Goal: Find specific page/section: Find specific page/section

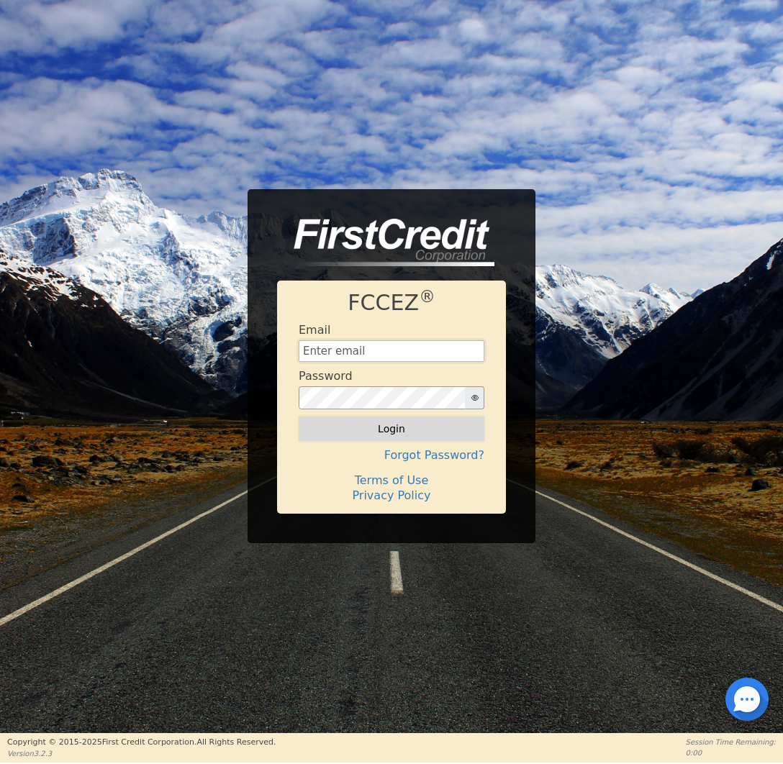
type input "[EMAIL_ADDRESS][DOMAIN_NAME]"
click at [424, 424] on button "Login" at bounding box center [392, 429] width 186 height 24
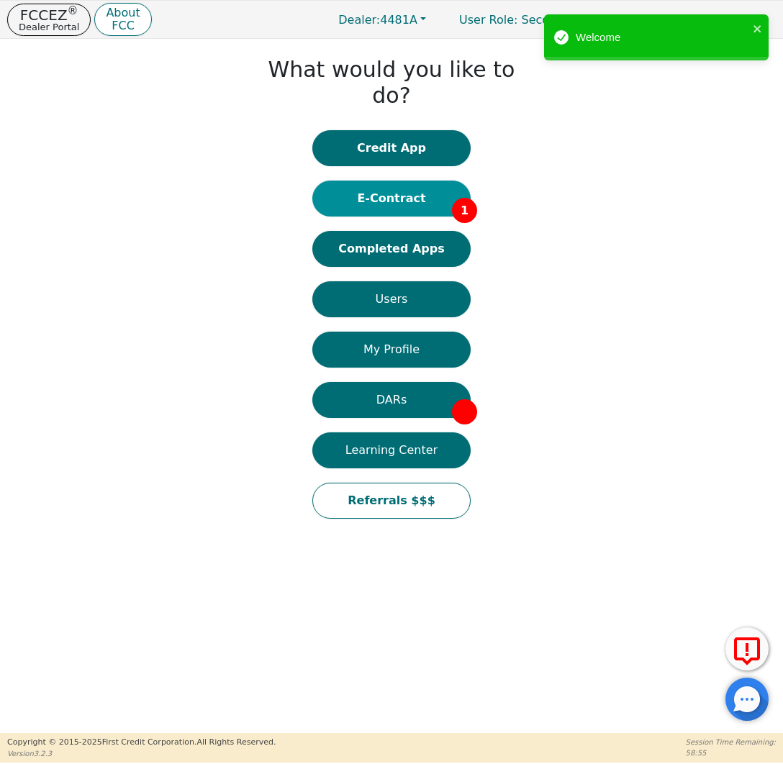
click at [421, 181] on button "E-Contract 1" at bounding box center [391, 199] width 158 height 36
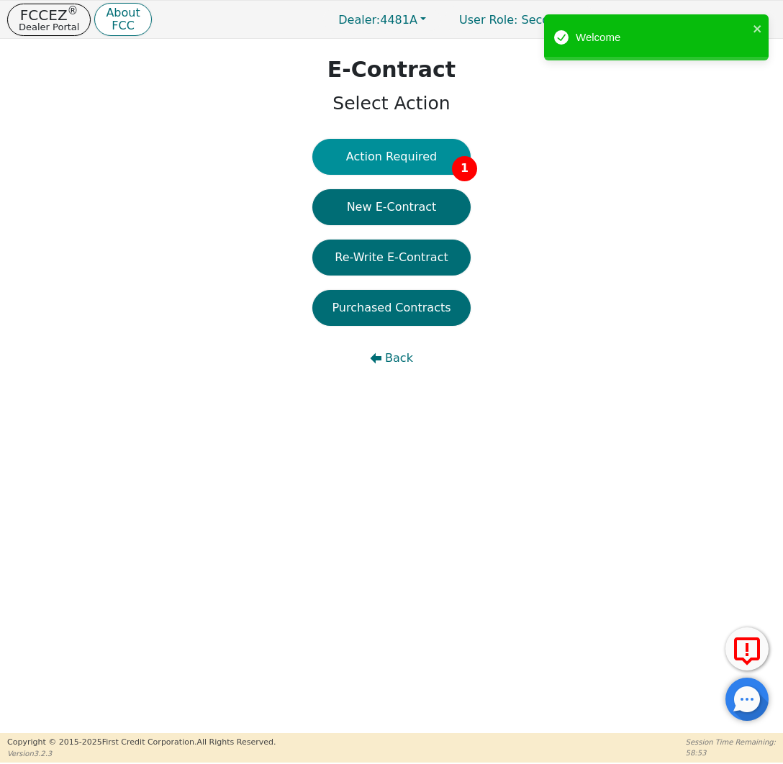
click at [434, 158] on button "Action Required 1" at bounding box center [391, 157] width 158 height 36
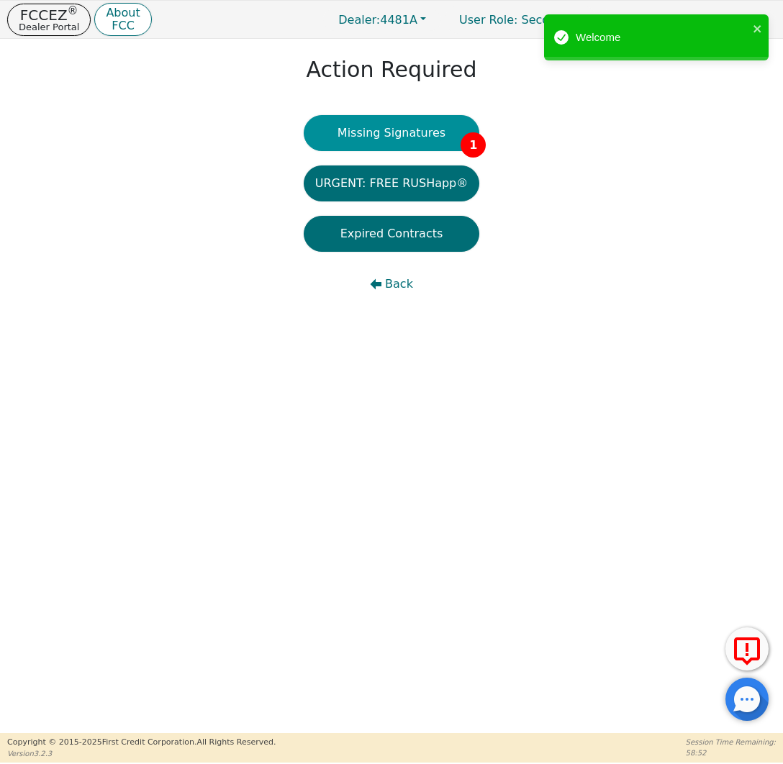
click at [429, 122] on button "Missing Signatures 1" at bounding box center [392, 133] width 176 height 36
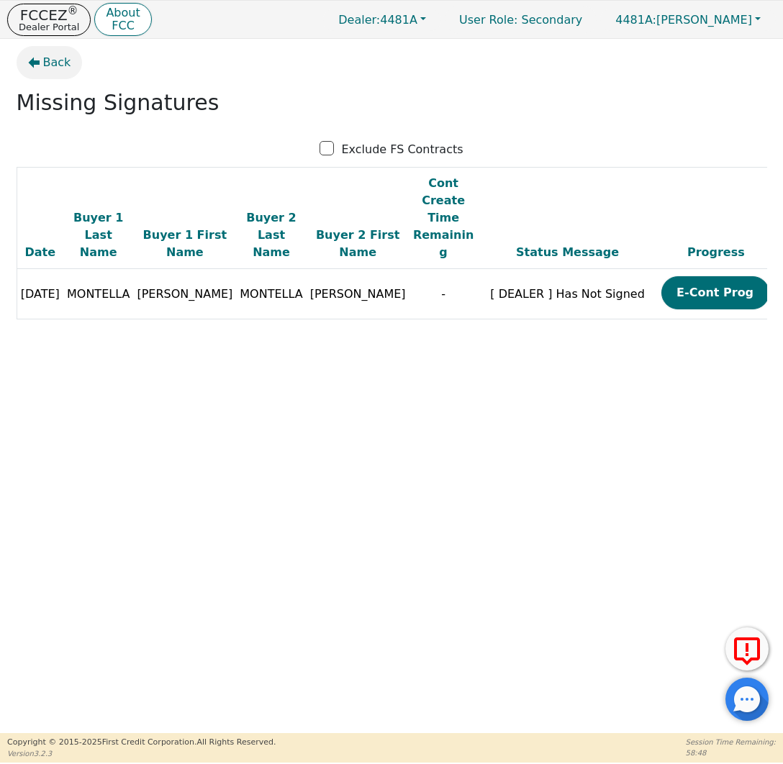
click at [52, 65] on span "Back" at bounding box center [57, 62] width 28 height 17
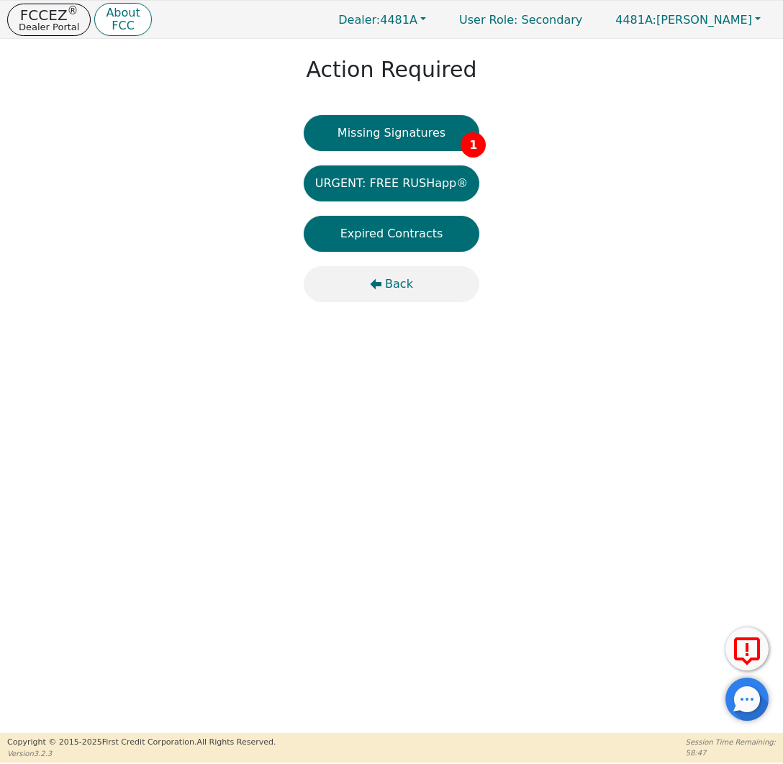
click at [376, 283] on icon "button" at bounding box center [376, 284] width 12 height 11
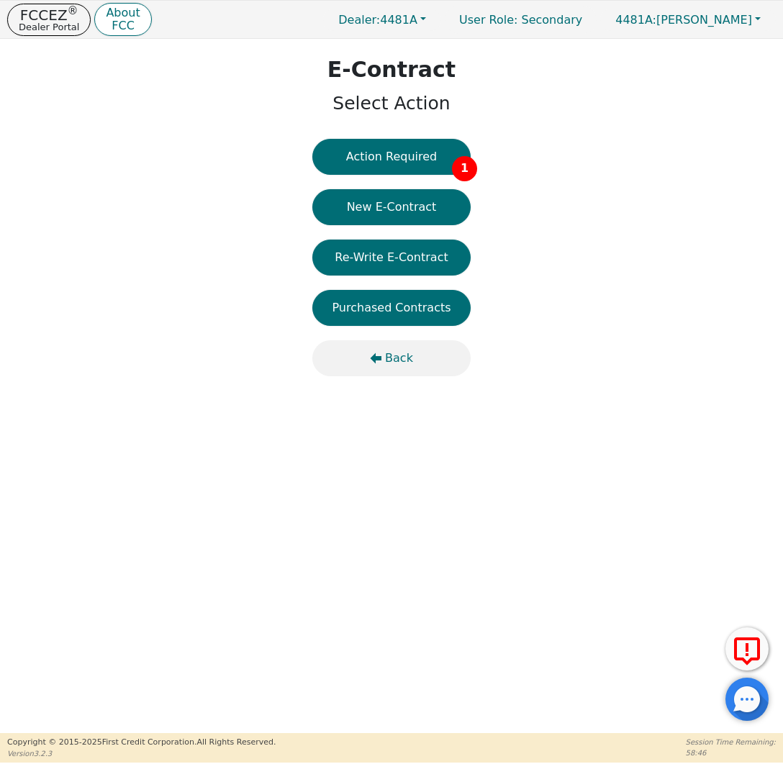
click at [391, 344] on button "Back" at bounding box center [391, 358] width 158 height 36
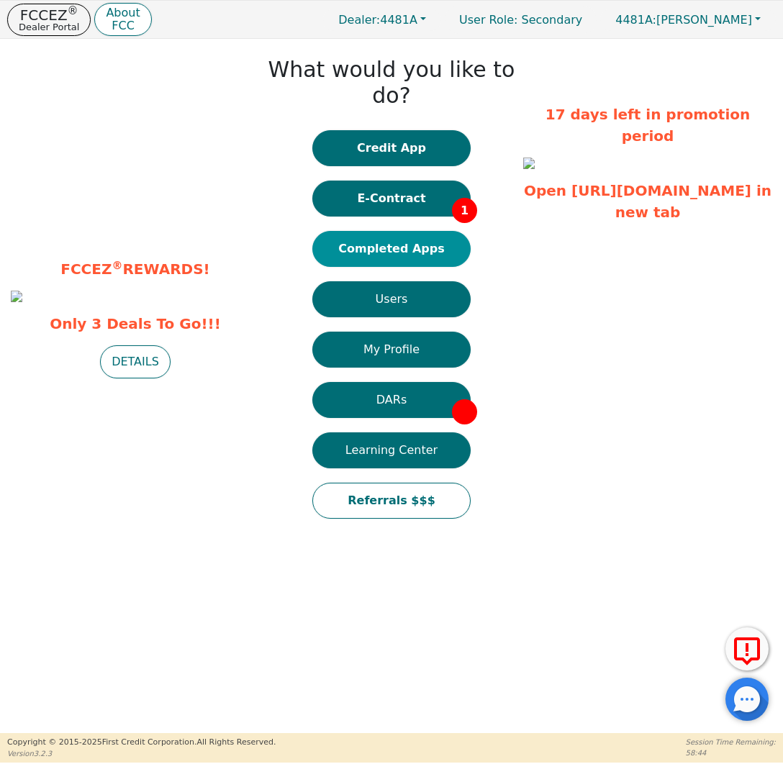
click at [435, 232] on button "Completed Apps" at bounding box center [391, 249] width 158 height 36
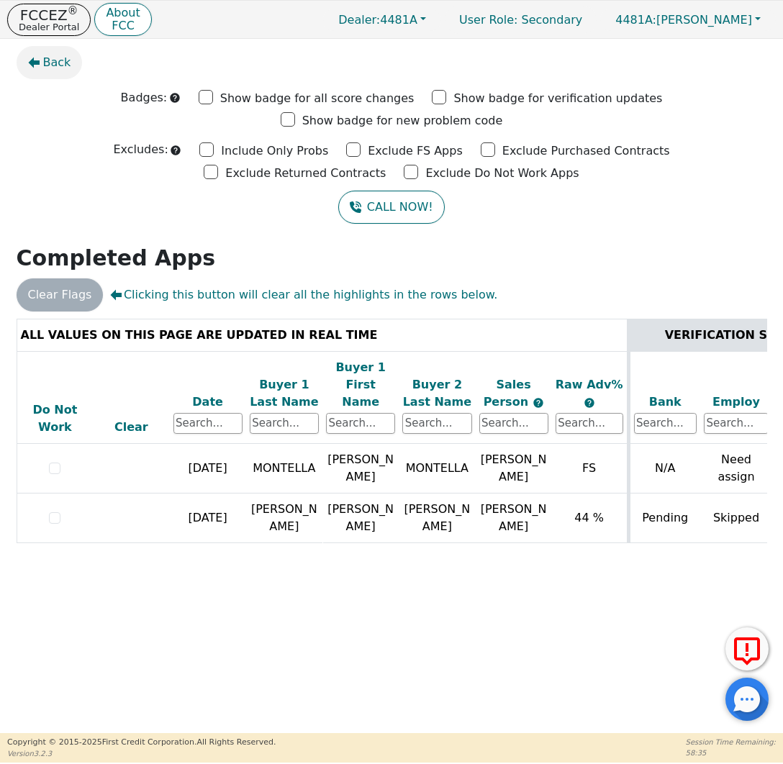
click at [57, 63] on span "Back" at bounding box center [57, 62] width 28 height 17
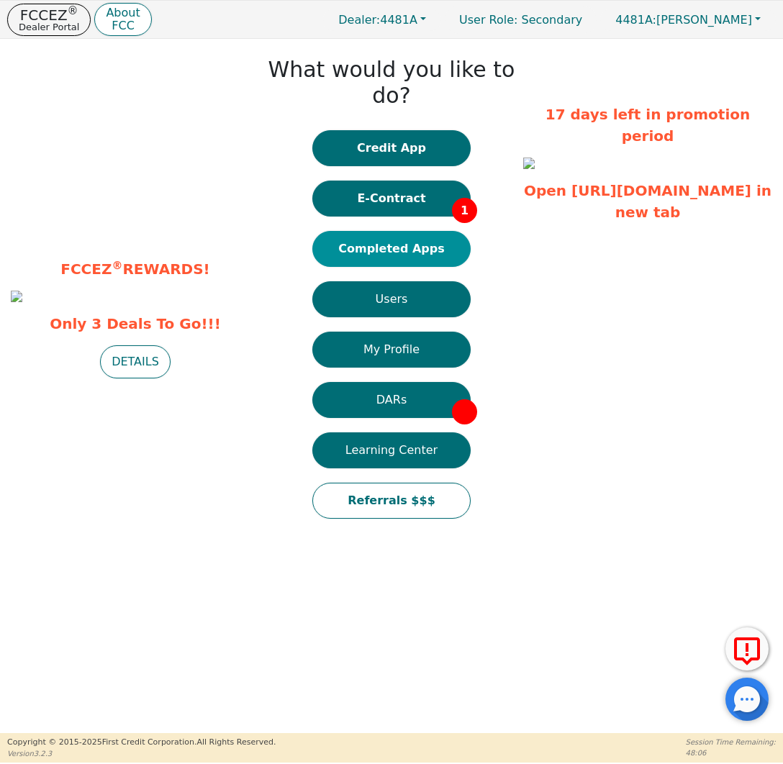
click at [420, 232] on button "Completed Apps" at bounding box center [391, 249] width 158 height 36
